Goal: Task Accomplishment & Management: Manage account settings

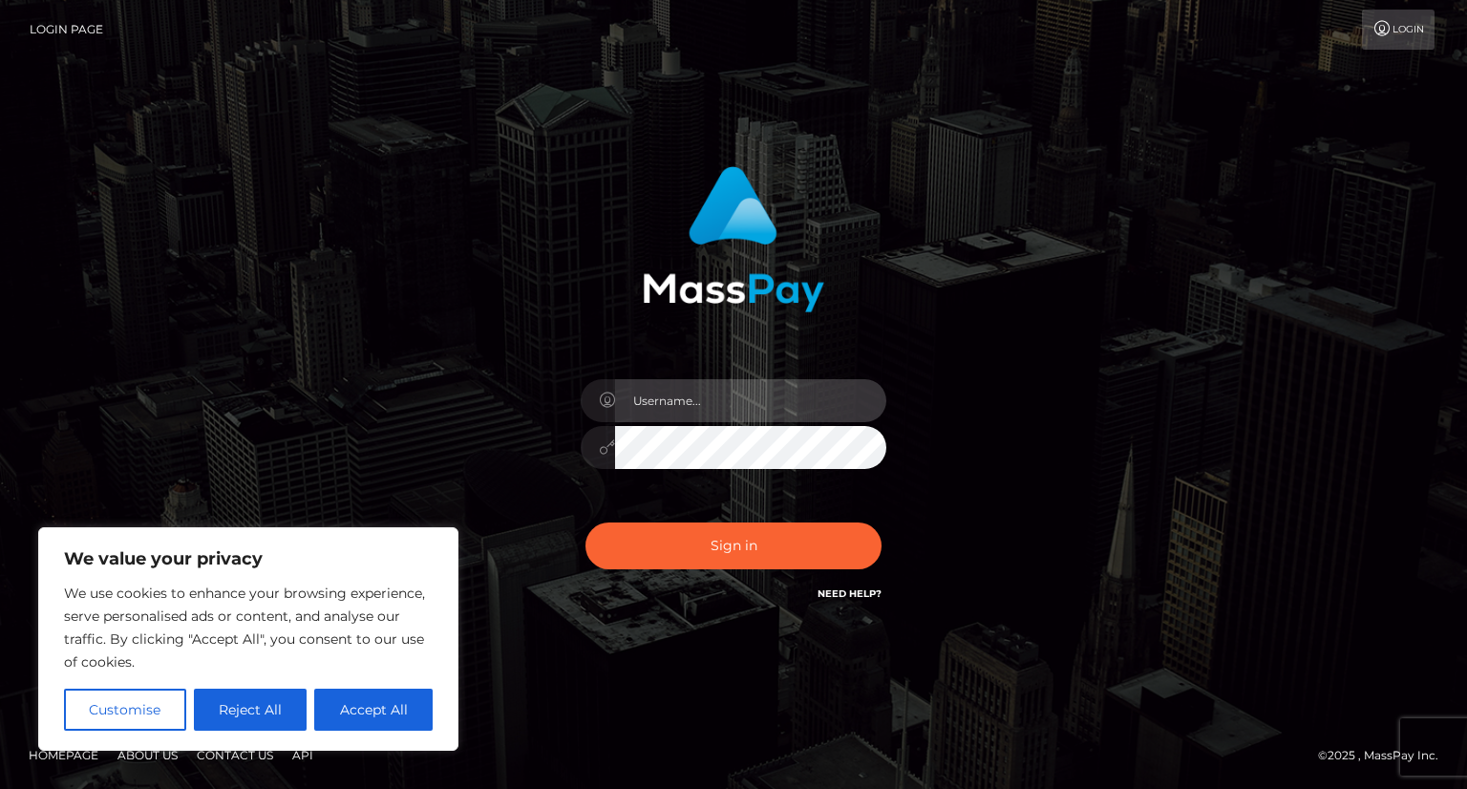
click at [686, 406] on input "text" at bounding box center [750, 400] width 271 height 43
type input "driftomatic21@gmail.com"
click at [585, 522] on button "Sign in" at bounding box center [733, 545] width 296 height 47
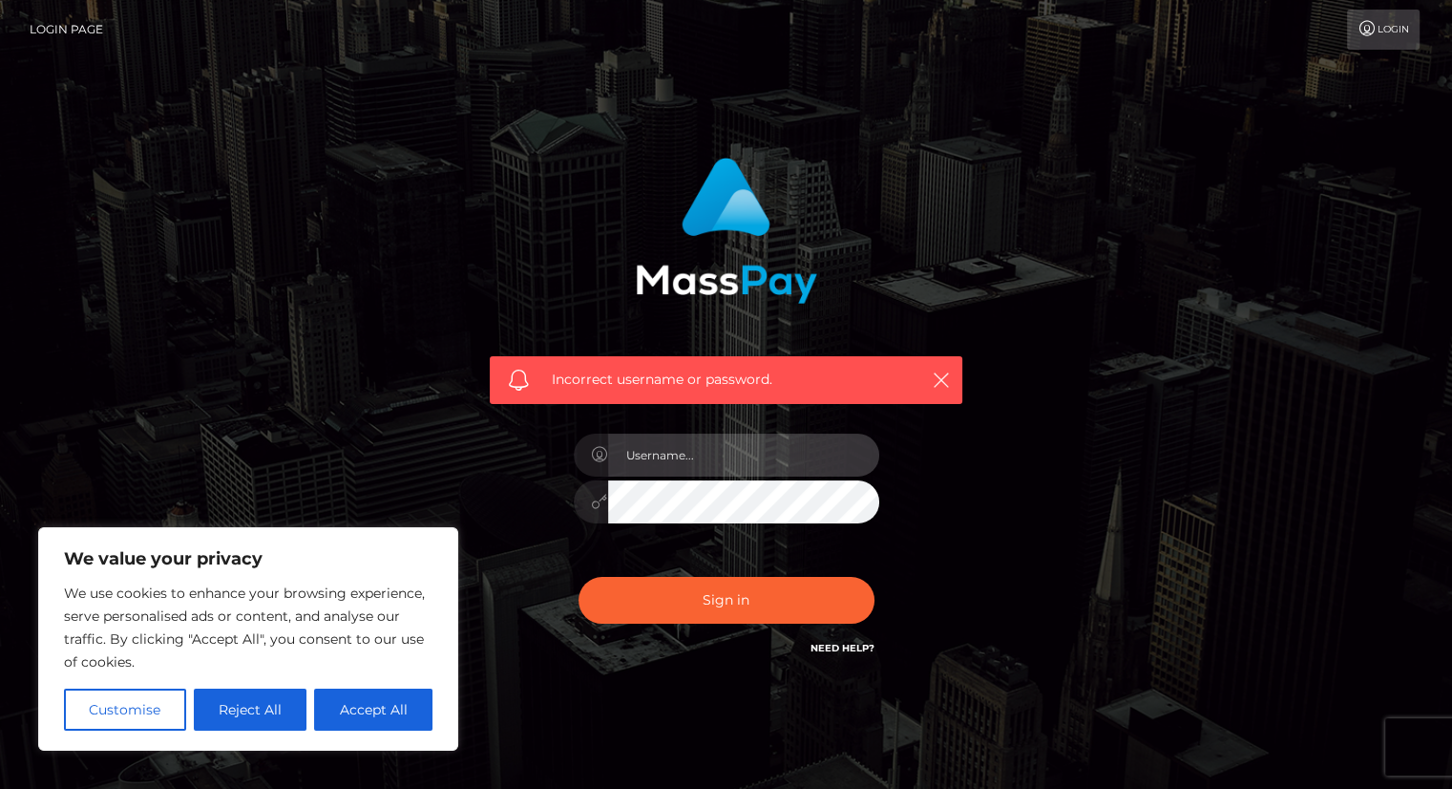
click at [733, 455] on input "text" at bounding box center [743, 454] width 271 height 43
type input "[EMAIL_ADDRESS][DOMAIN_NAME]"
click at [579, 577] on button "Sign in" at bounding box center [727, 600] width 296 height 47
drag, startPoint x: 0, startPoint y: 0, endPoint x: 765, endPoint y: 436, distance: 880.5
click at [765, 436] on input "text" at bounding box center [743, 454] width 271 height 43
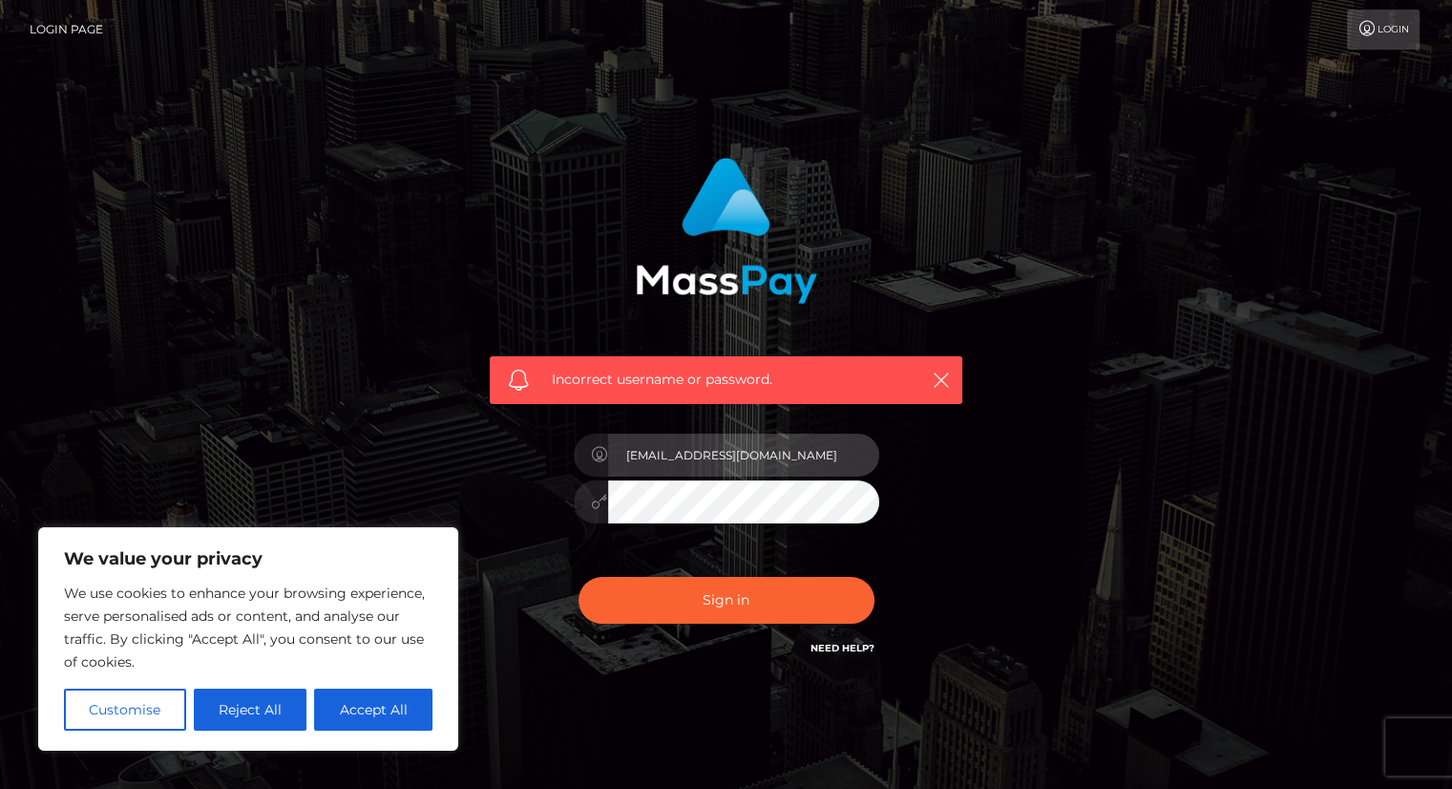
click at [690, 452] on input "driftomatic2@gmail.com" at bounding box center [743, 454] width 271 height 43
type input "driftomatic21@gmail.com"
click at [579, 577] on button "Sign in" at bounding box center [727, 600] width 296 height 47
drag, startPoint x: 0, startPoint y: 0, endPoint x: 690, endPoint y: 452, distance: 824.9
click at [690, 452] on input "text" at bounding box center [743, 454] width 271 height 43
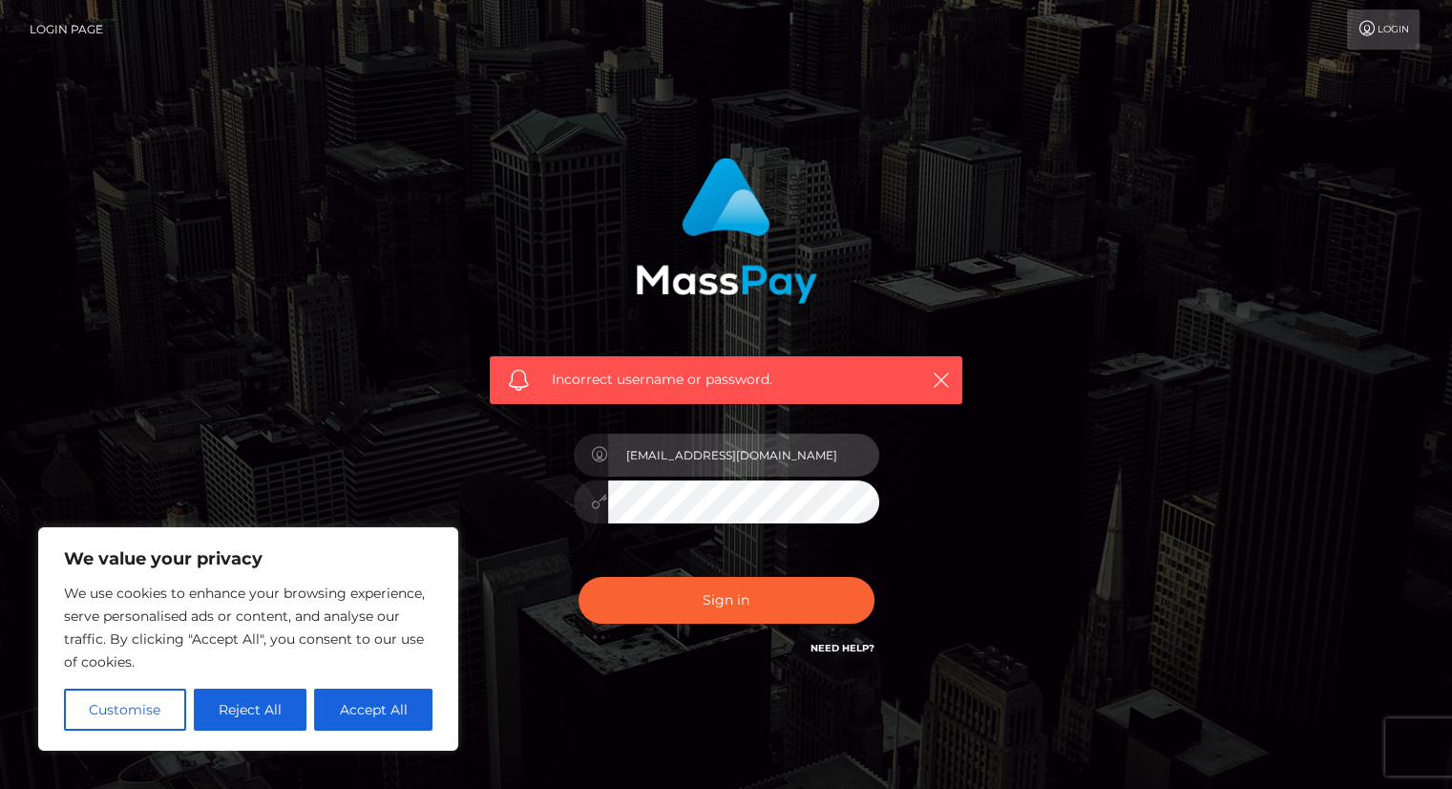
click at [695, 453] on input "[EMAIL_ADDRESS][DOMAIN_NAME]" at bounding box center [743, 454] width 271 height 43
type input "driftomatic21@gmail.com"
click at [579, 577] on button "Sign in" at bounding box center [727, 600] width 296 height 47
click at [662, 452] on input "d" at bounding box center [743, 454] width 271 height 43
click at [686, 450] on input "driftomatic@gmail.com" at bounding box center [743, 454] width 271 height 43
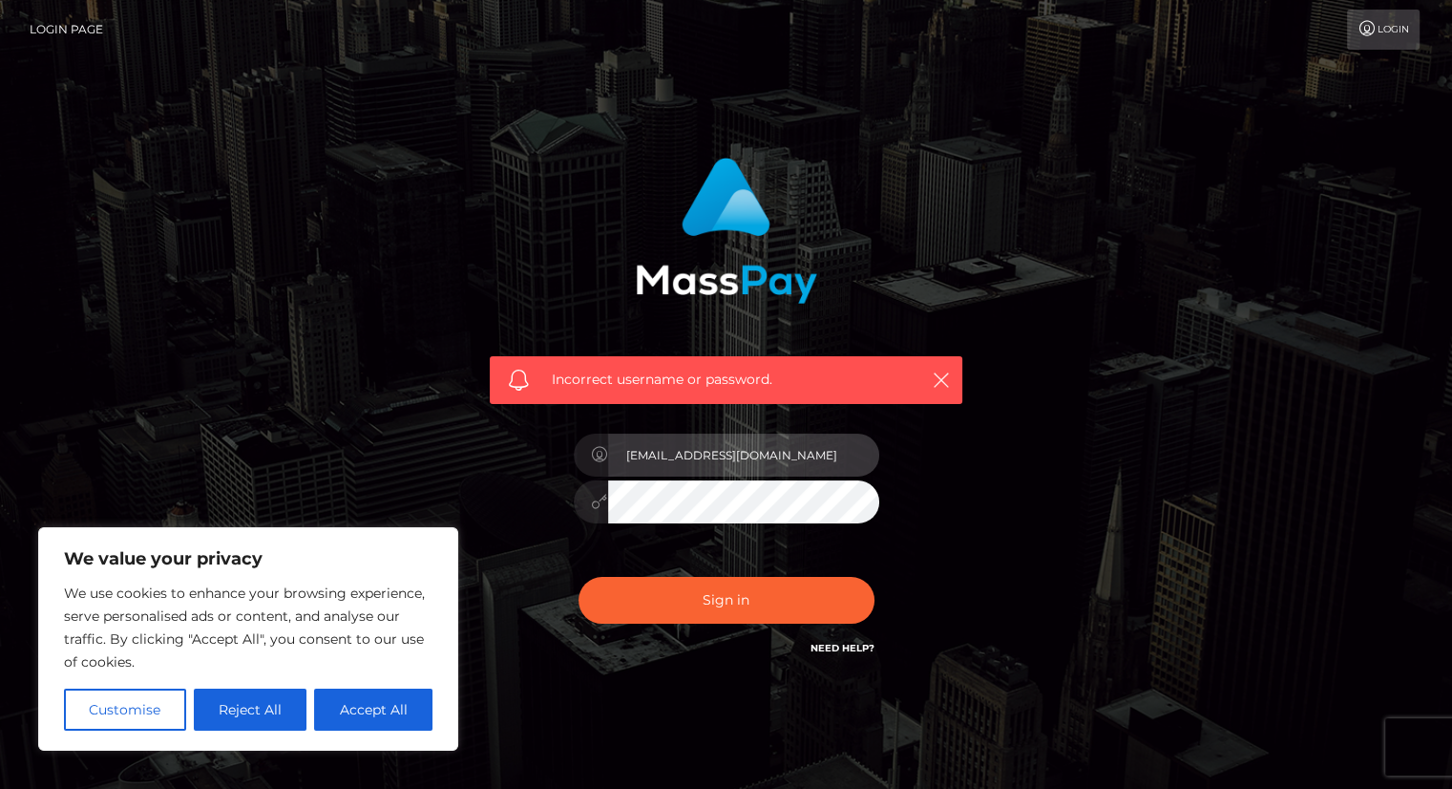
type input "[EMAIL_ADDRESS][DOMAIN_NAME]"
click at [579, 577] on button "Sign in" at bounding box center [727, 600] width 296 height 47
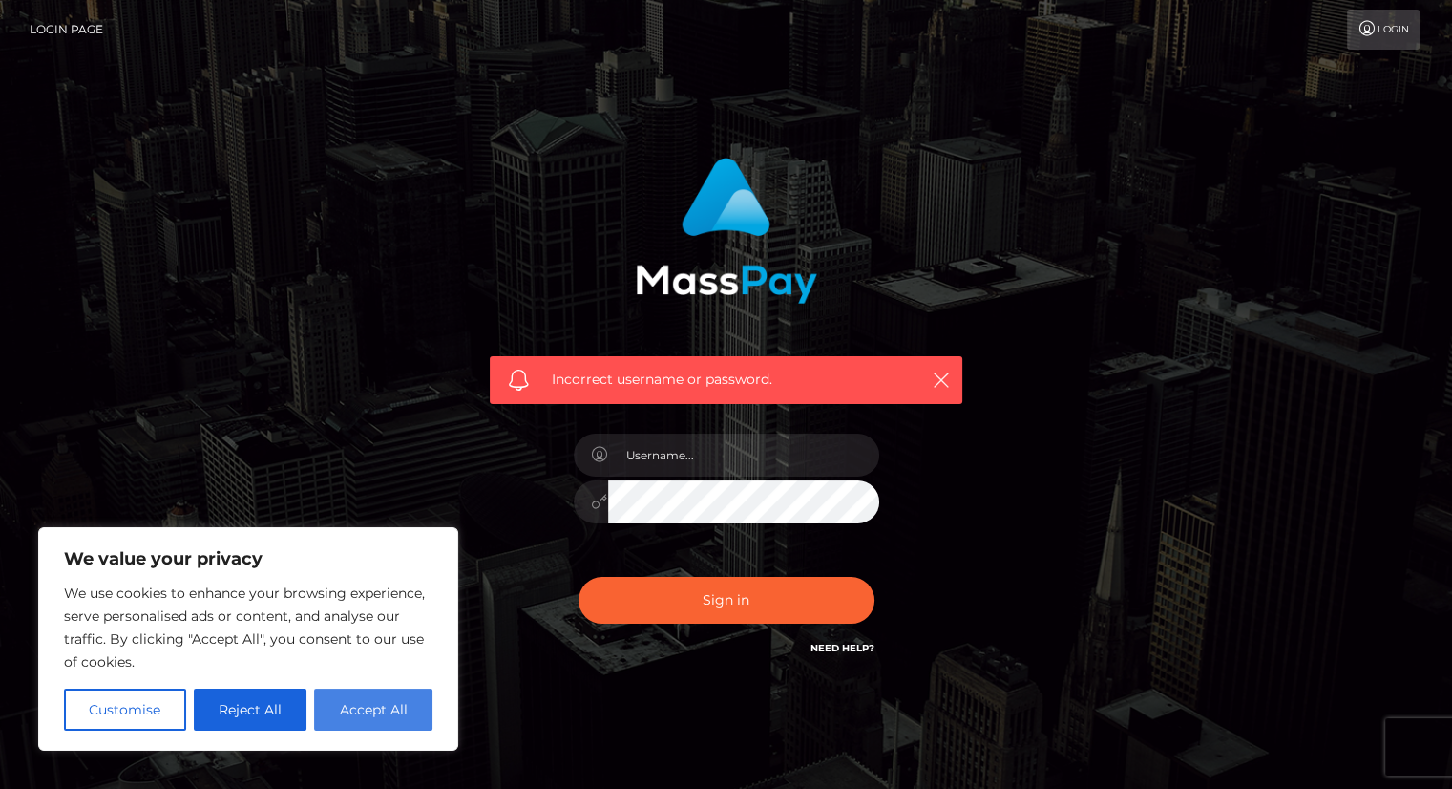
click at [401, 694] on button "Accept All" at bounding box center [373, 709] width 118 height 42
checkbox input "true"
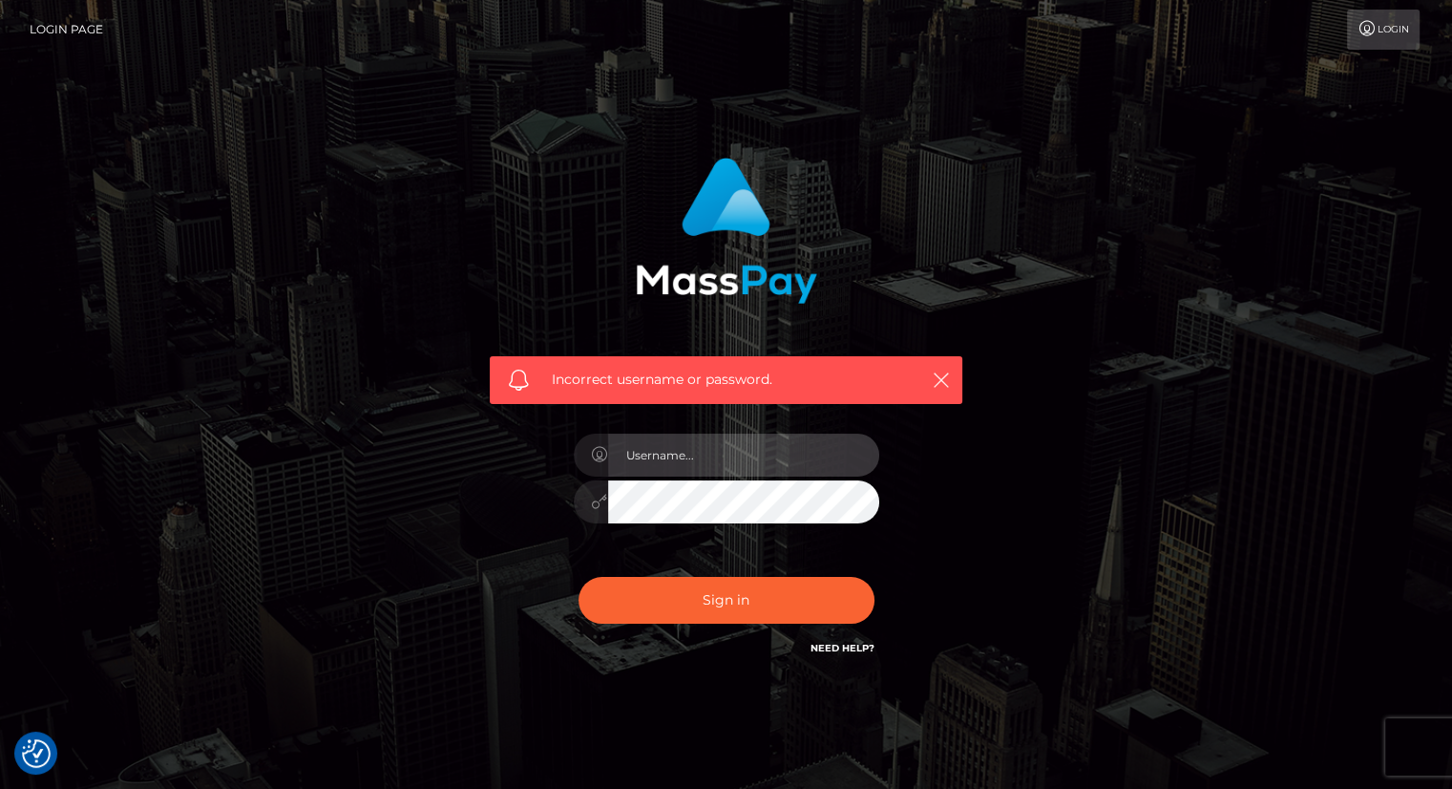
click at [733, 452] on input "text" at bounding box center [743, 454] width 271 height 43
click at [689, 453] on input "driftomatic2@gmail.com" at bounding box center [743, 454] width 271 height 43
type input "[EMAIL_ADDRESS][DOMAIN_NAME]"
click at [579, 577] on button "Sign in" at bounding box center [727, 600] width 296 height 47
drag, startPoint x: 0, startPoint y: 0, endPoint x: 689, endPoint y: 453, distance: 824.6
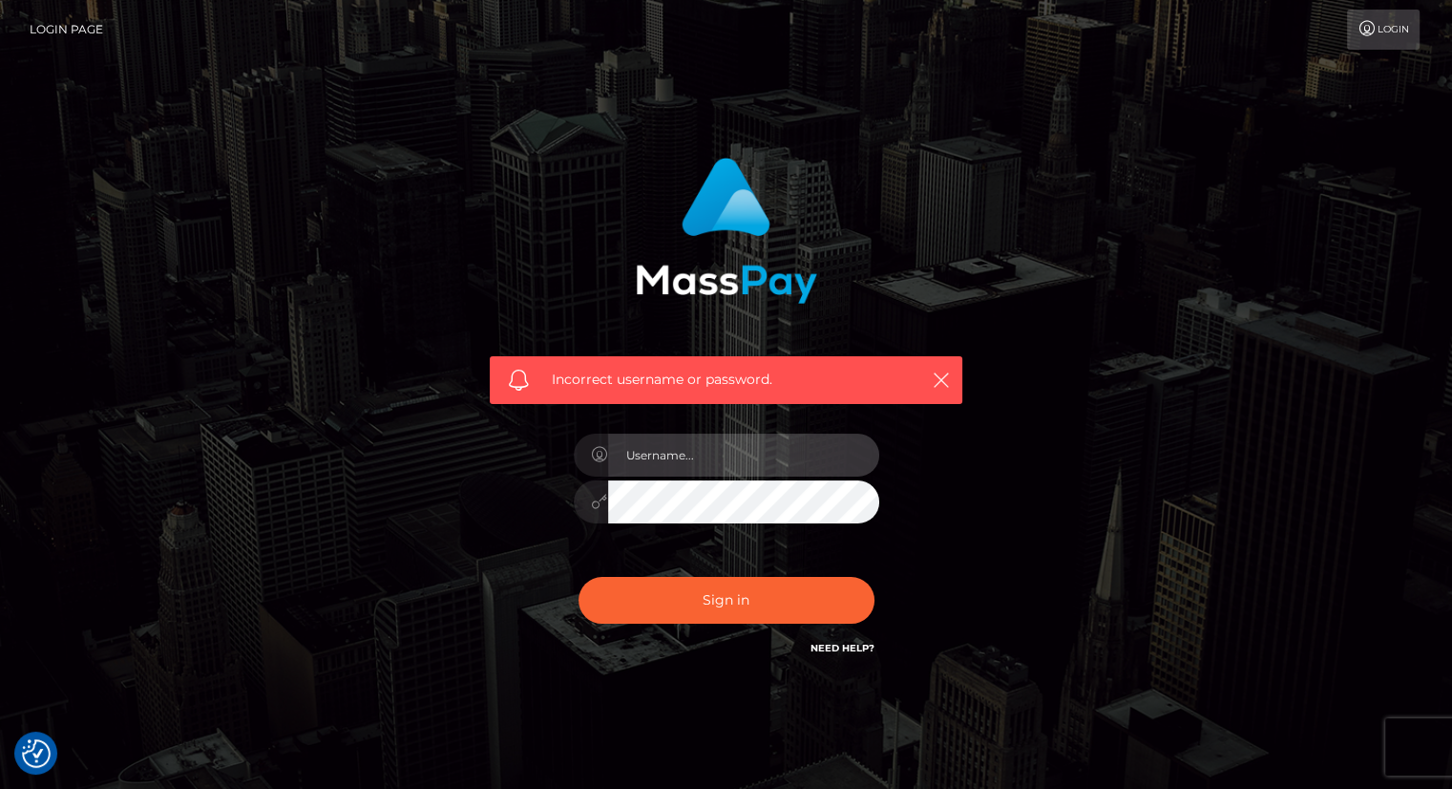
click at [689, 453] on input "text" at bounding box center [743, 454] width 271 height 43
click at [693, 447] on input "driftomatic2@gmail.com" at bounding box center [743, 454] width 271 height 43
type input "[EMAIL_ADDRESS][DOMAIN_NAME]"
click at [579, 577] on button "Sign in" at bounding box center [727, 600] width 296 height 47
drag, startPoint x: 676, startPoint y: 432, endPoint x: 683, endPoint y: 441, distance: 11.7
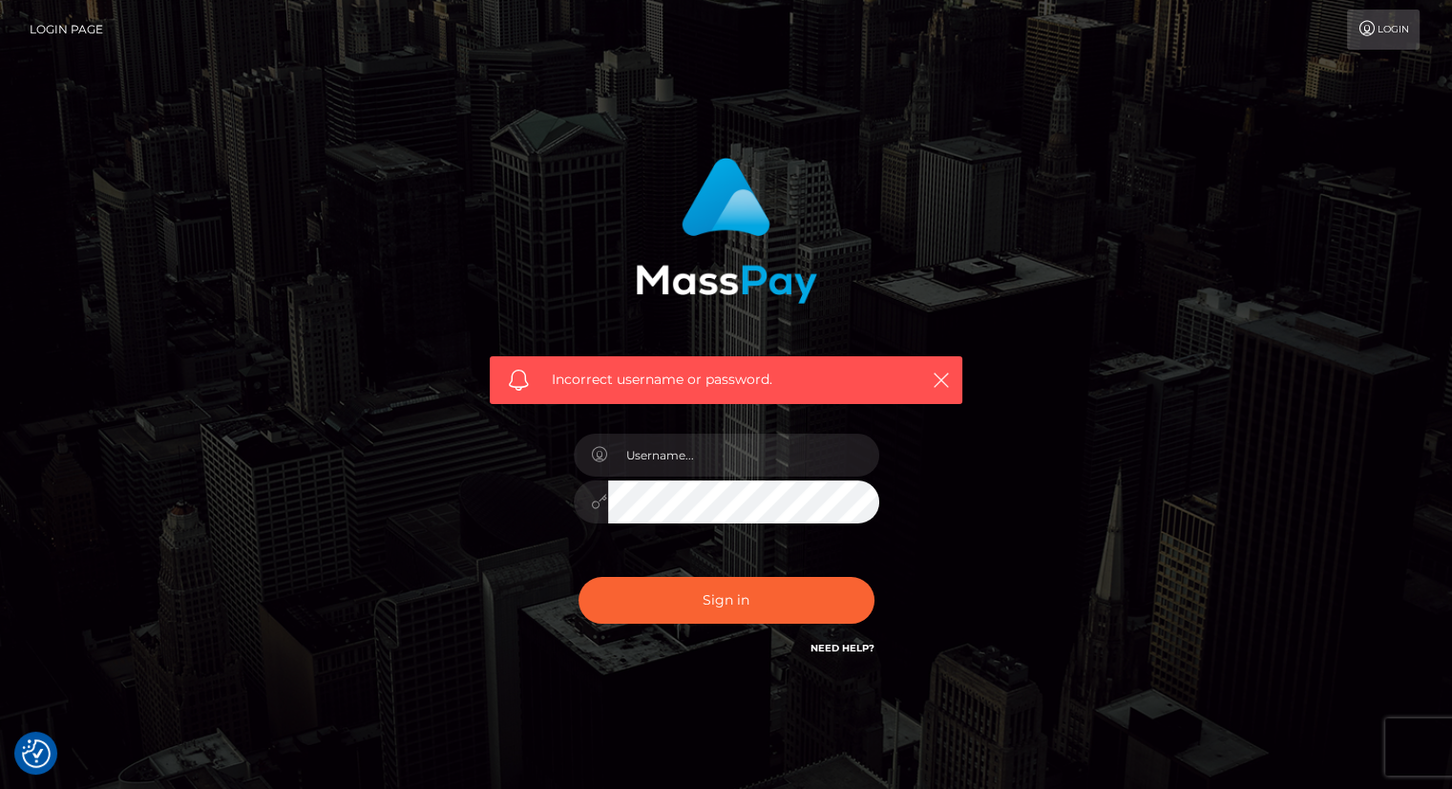
click at [683, 441] on div at bounding box center [727, 492] width 334 height 146
click at [683, 441] on input "text" at bounding box center [743, 454] width 271 height 43
paste input "[EMAIL_ADDRESS][DOMAIN_NAME]"
type input "[EMAIL_ADDRESS][DOMAIN_NAME]"
click at [579, 577] on button "Sign in" at bounding box center [727, 600] width 296 height 47
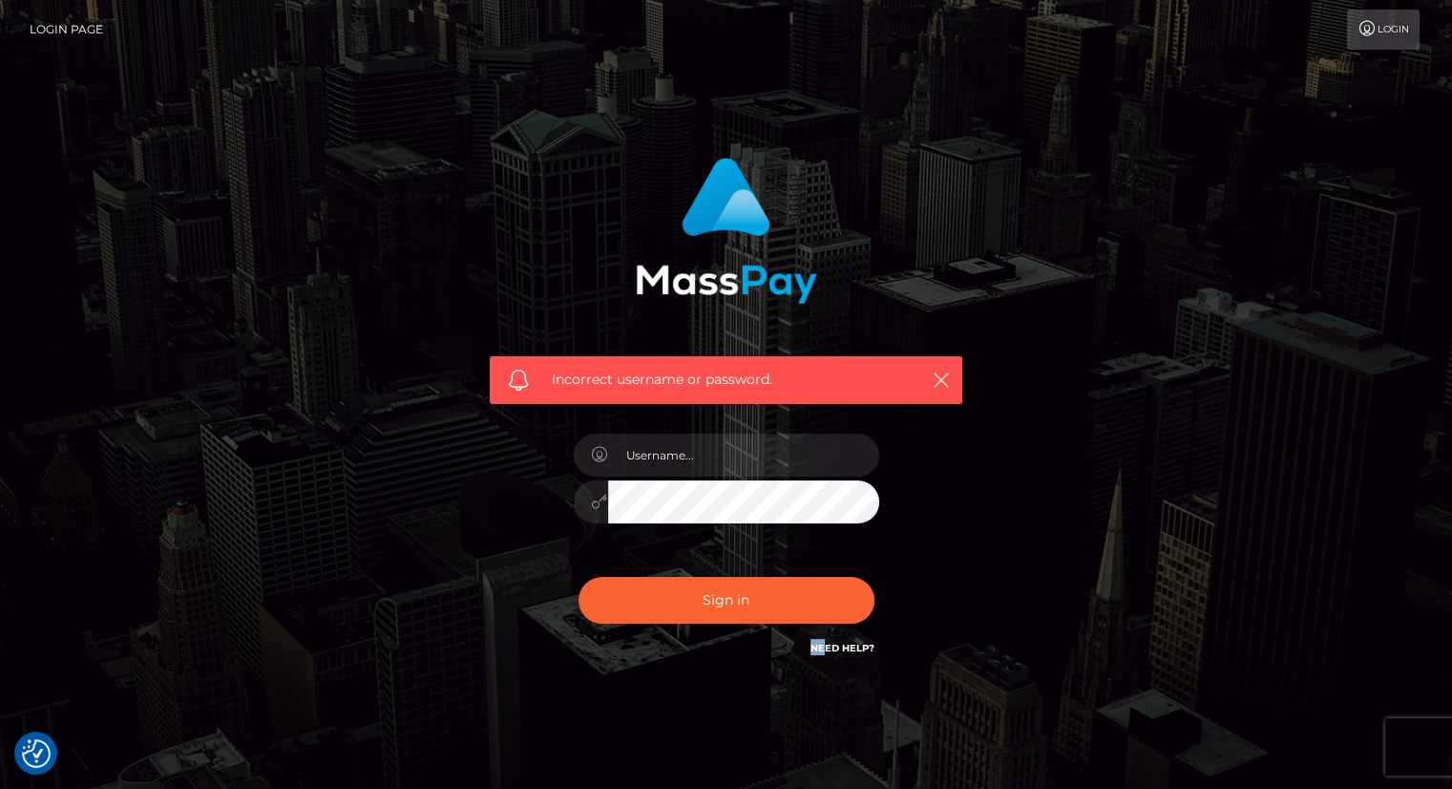
click at [820, 643] on div "Sign in Need Help?" at bounding box center [727, 607] width 334 height 85
click at [820, 643] on link "Need Help?" at bounding box center [843, 648] width 64 height 12
click at [989, 657] on div "Incorrect username or password." at bounding box center [726, 417] width 530 height 549
click at [859, 657] on div "Need Help?" at bounding box center [843, 651] width 64 height 24
click at [760, 450] on input "text" at bounding box center [743, 454] width 271 height 43
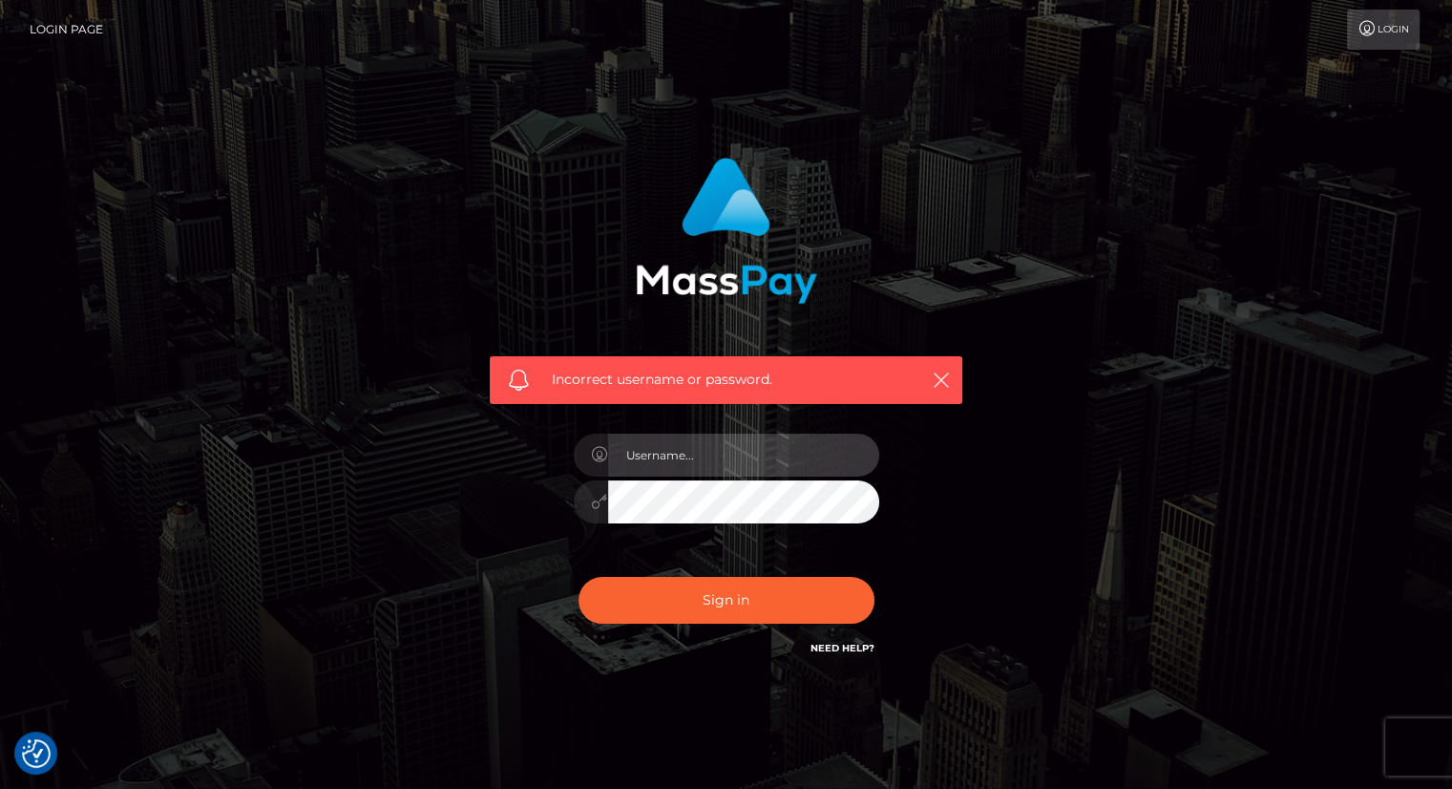
paste input "driftomatic21@gmail.com"
type input "driftomatic21@gmail.com"
click at [579, 577] on button "Sign in" at bounding box center [727, 600] width 296 height 47
drag, startPoint x: 0, startPoint y: 0, endPoint x: 760, endPoint y: 450, distance: 883.1
click at [760, 450] on input "text" at bounding box center [743, 454] width 271 height 43
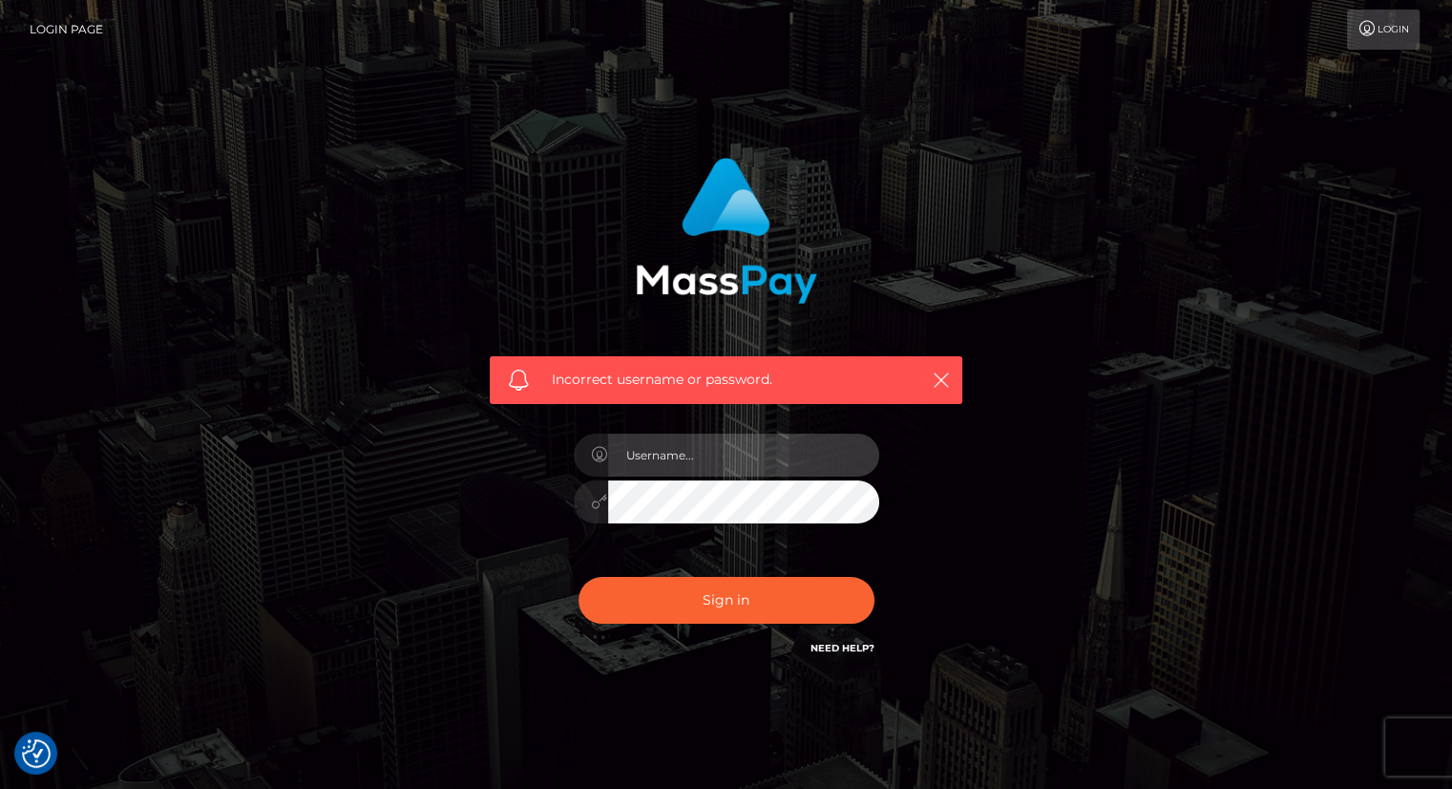
paste input "driftomatic21@gmail.com"
type input "driftomatic21@gmail.com"
click at [579, 577] on button "Sign in" at bounding box center [727, 600] width 296 height 47
drag, startPoint x: 0, startPoint y: 0, endPoint x: 760, endPoint y: 450, distance: 883.1
click at [760, 450] on input "text" at bounding box center [743, 454] width 271 height 43
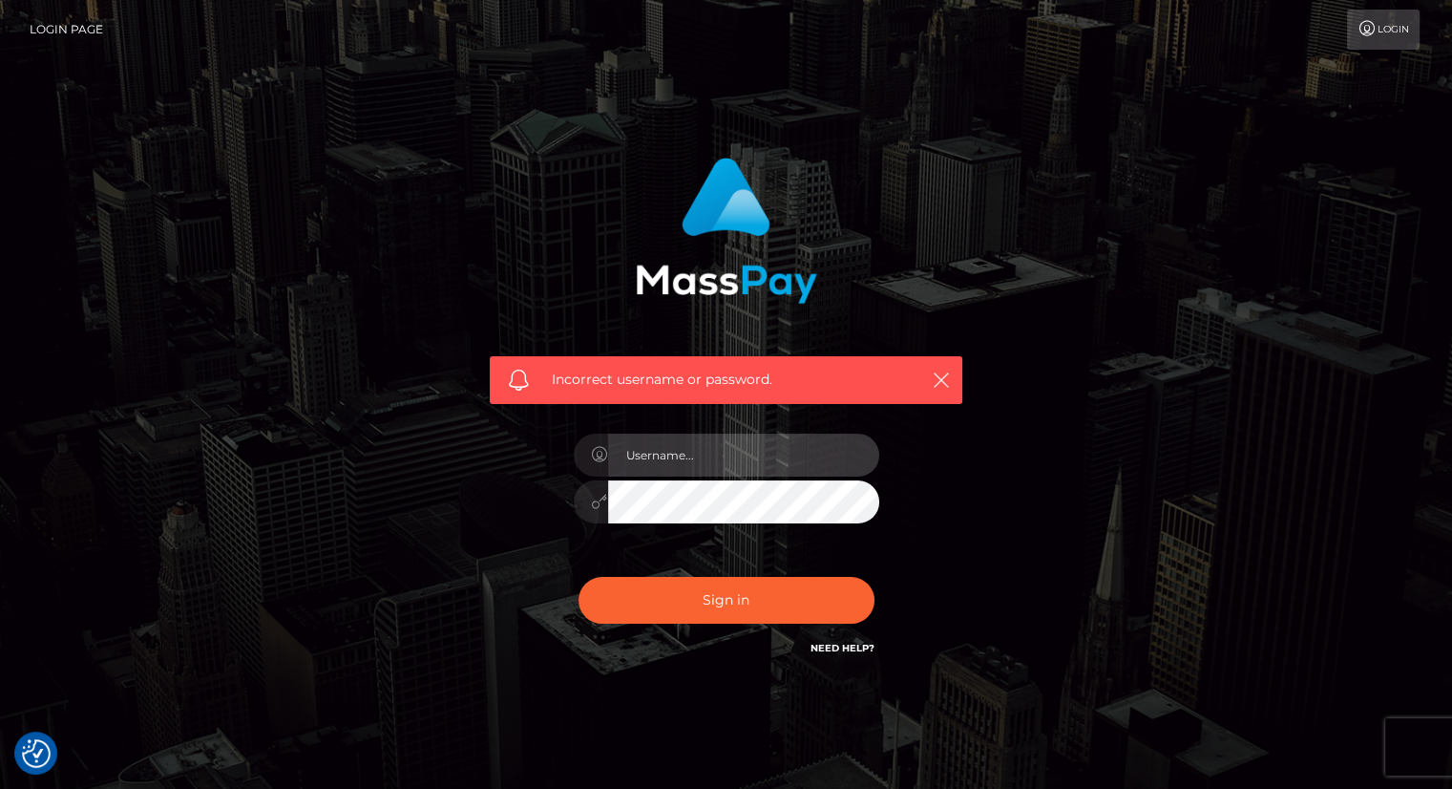
paste input "driftomatic21@gmail.com"
type input "driftomatic21@gmail.com"
click at [579, 577] on button "Sign in" at bounding box center [727, 600] width 296 height 47
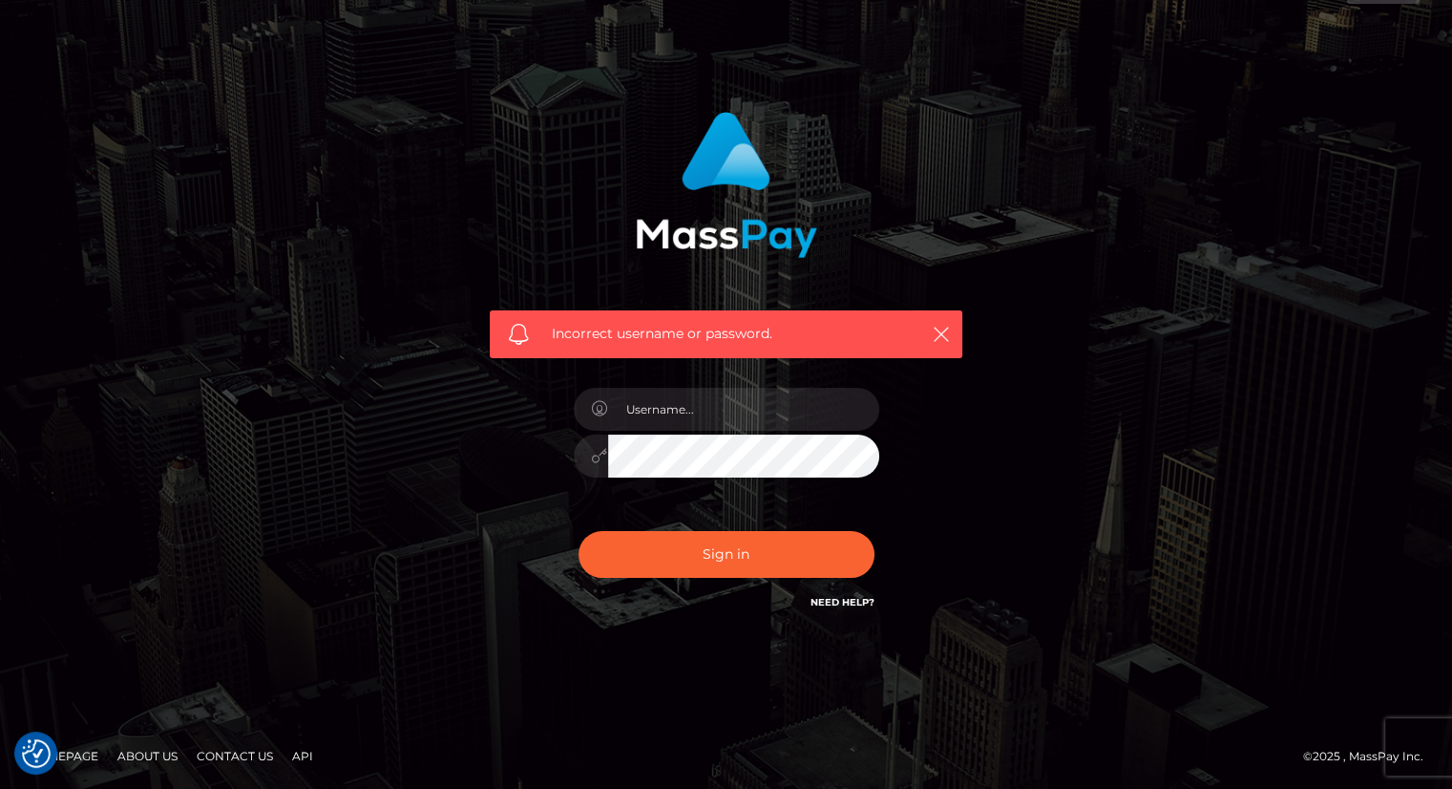
click at [844, 602] on link "Need Help?" at bounding box center [843, 602] width 64 height 12
click at [806, 601] on div "Sign in Need Help?" at bounding box center [727, 561] width 334 height 85
click at [821, 602] on link "Need Help?" at bounding box center [843, 602] width 64 height 12
